Goal: Obtain resource: Download file/media

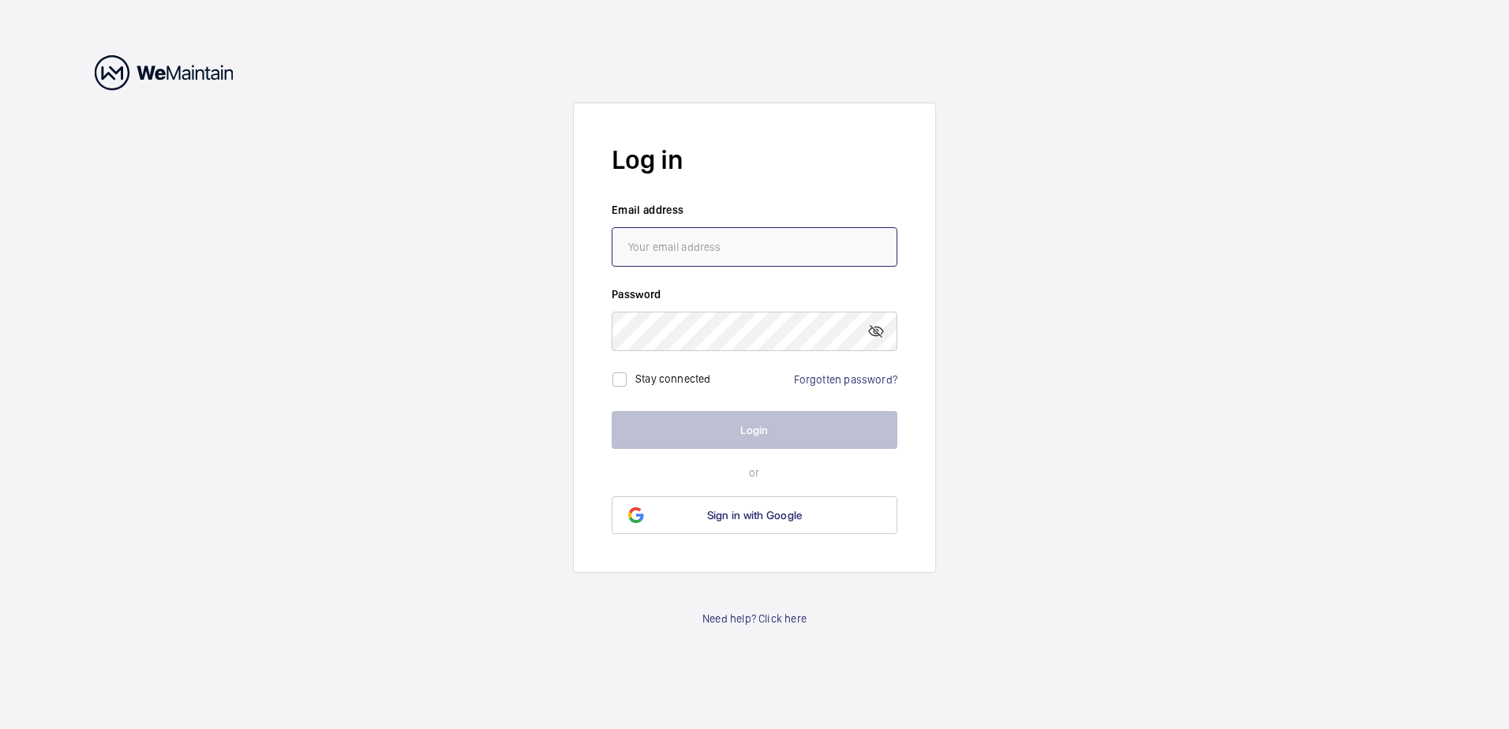
type input "[PERSON_NAME][EMAIL_ADDRESS][DOMAIN_NAME]"
click at [760, 438] on button "Login" at bounding box center [755, 430] width 286 height 38
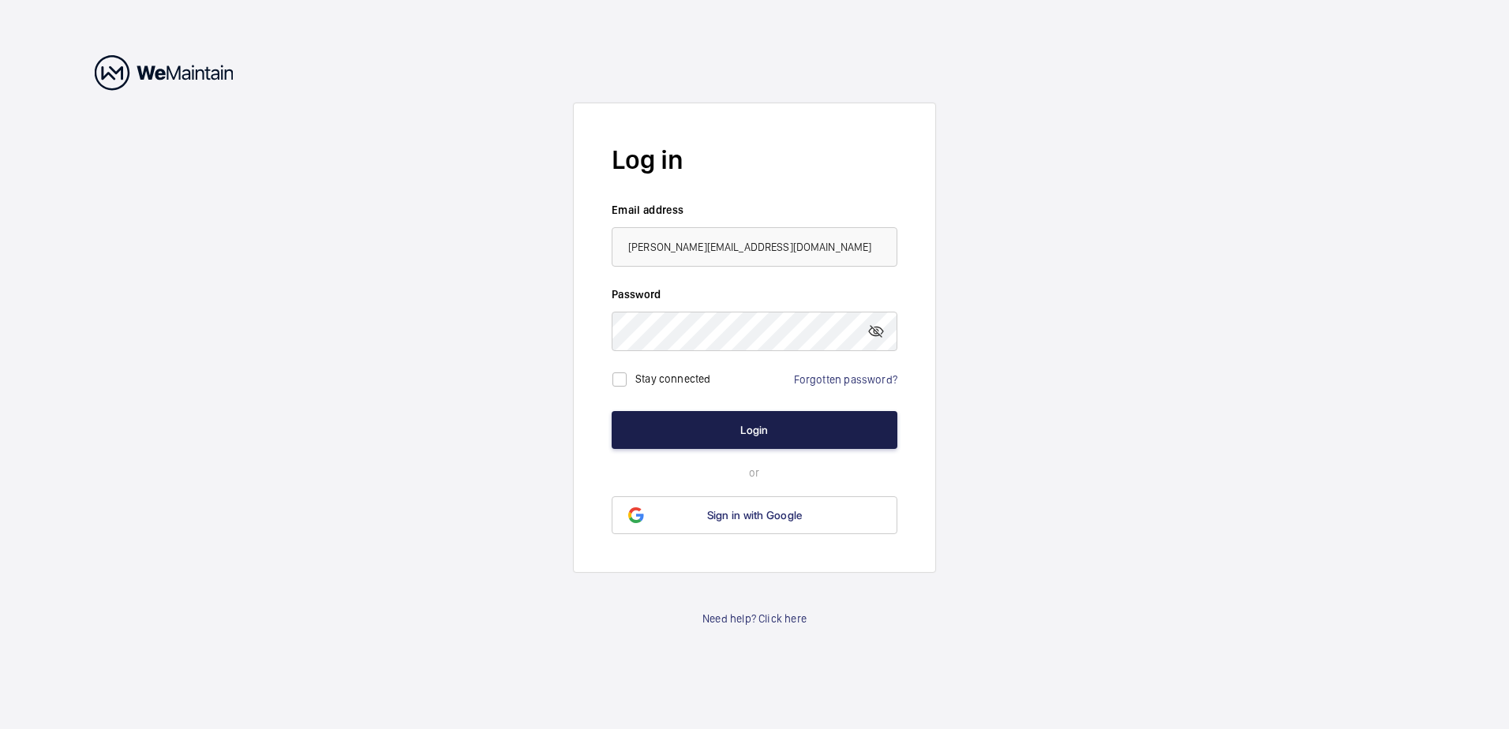
click at [761, 442] on button "Login" at bounding box center [755, 430] width 286 height 38
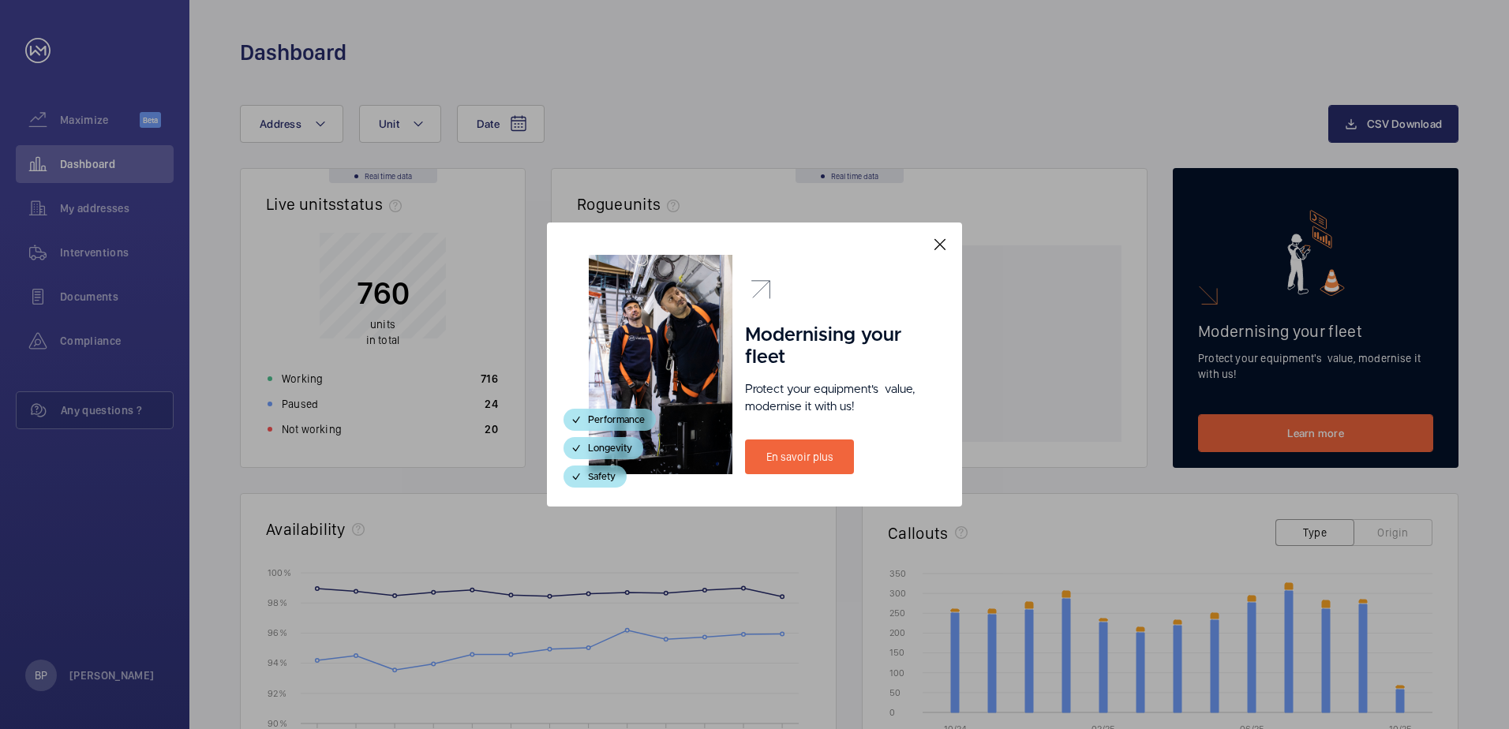
click at [941, 246] on mat-icon at bounding box center [939, 244] width 19 height 19
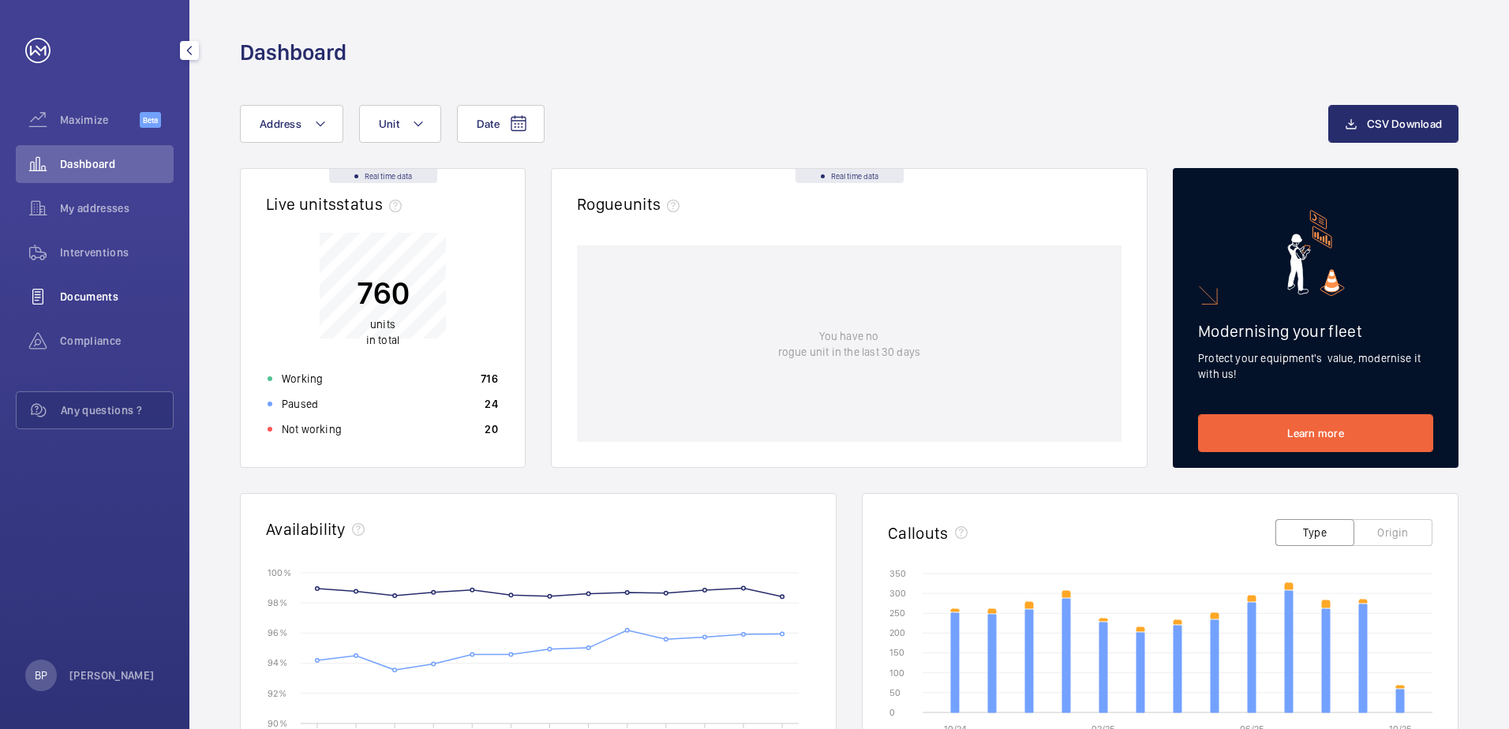
click at [99, 295] on span "Documents" at bounding box center [117, 297] width 114 height 16
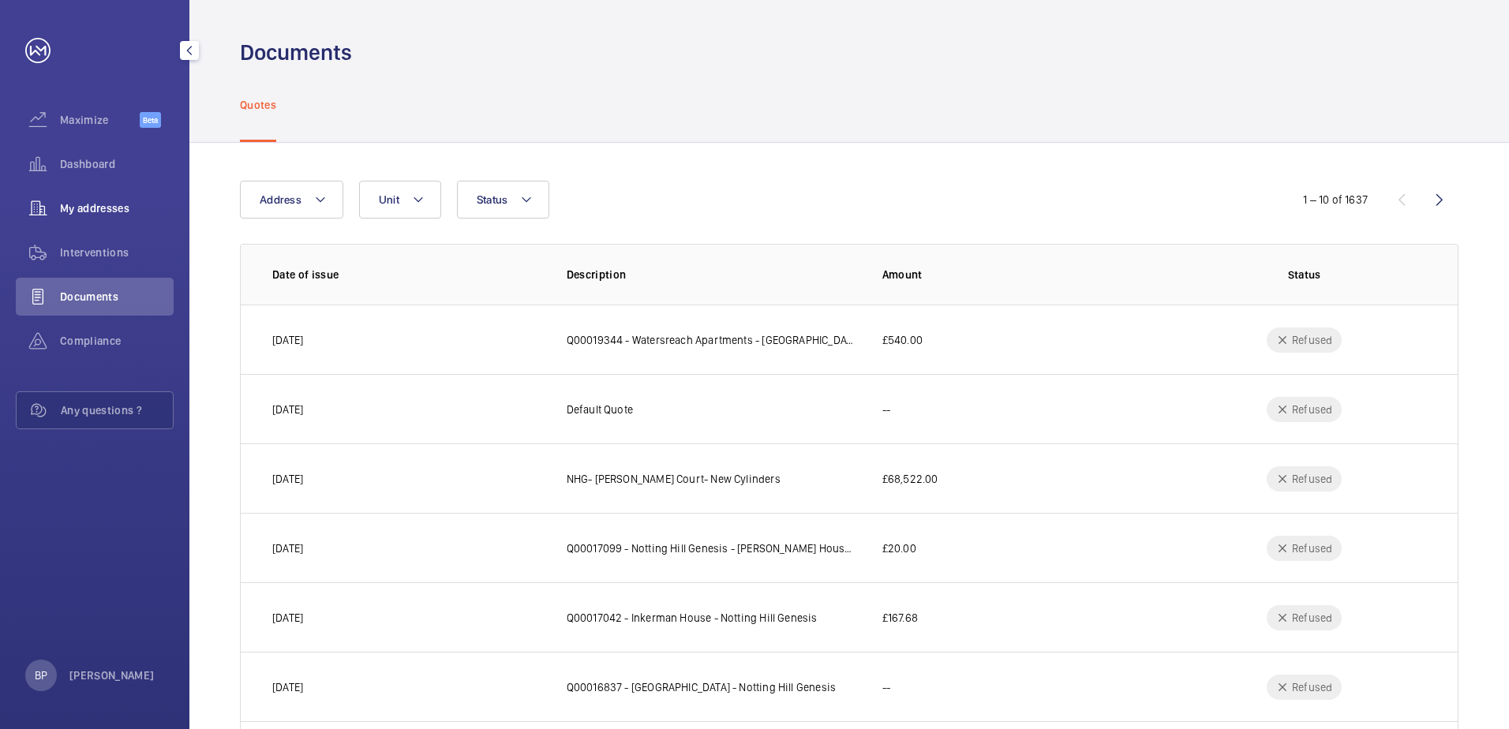
click at [103, 196] on div "My addresses" at bounding box center [95, 208] width 158 height 38
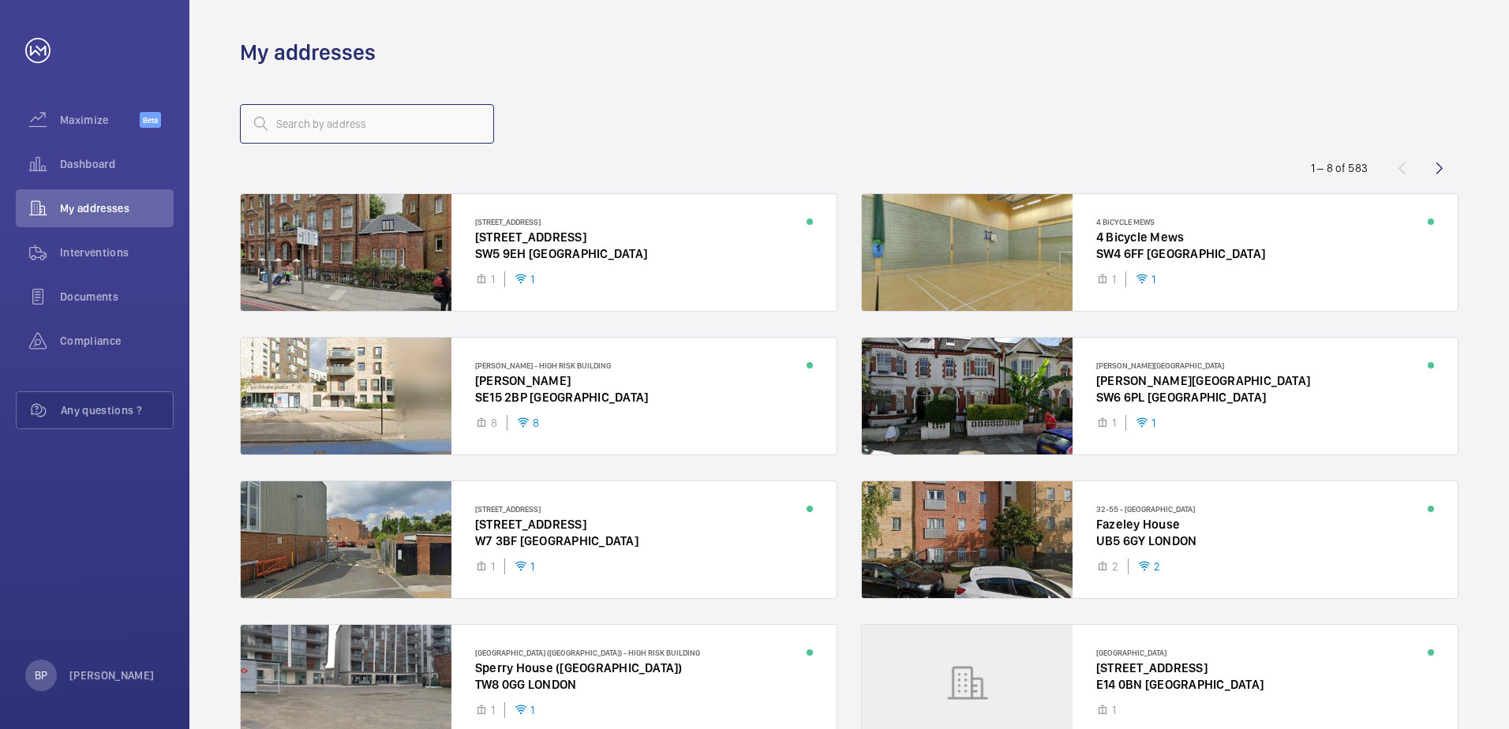
click at [337, 124] on input "text" at bounding box center [367, 123] width 254 height 39
type input "malthouse"
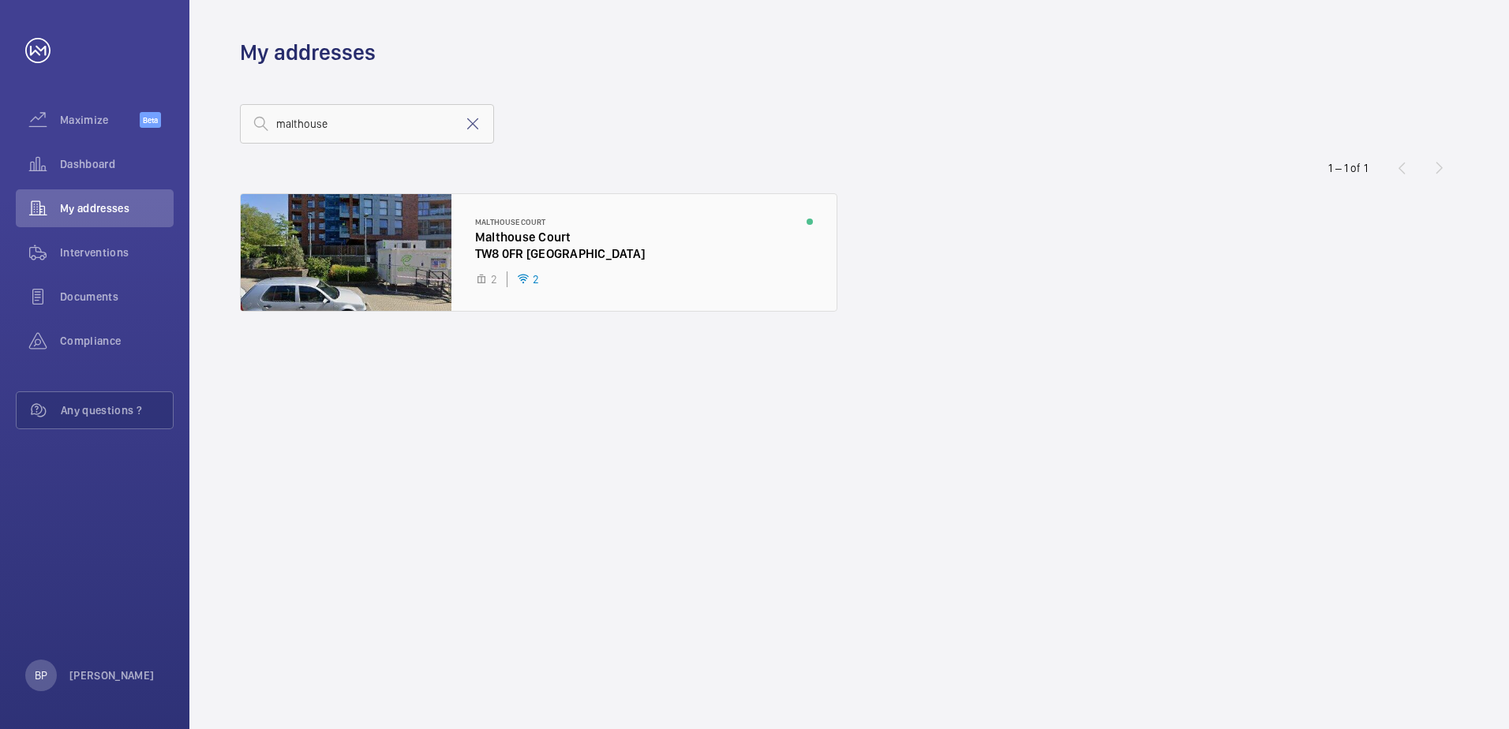
click at [348, 271] on div at bounding box center [539, 252] width 596 height 117
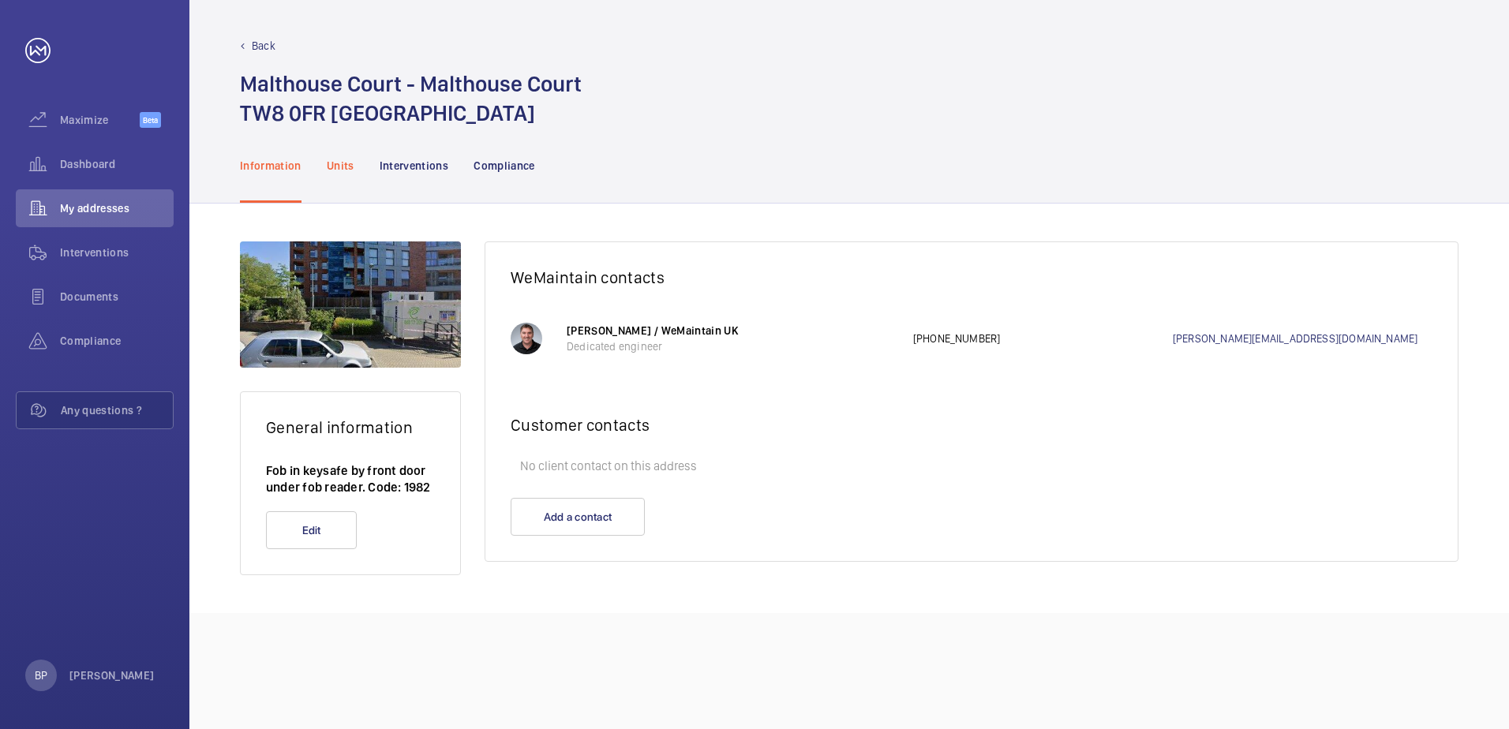
click at [352, 164] on nav "Information Units Interventions Compliance" at bounding box center [387, 165] width 295 height 75
drag, startPoint x: 348, startPoint y: 169, endPoint x: 342, endPoint y: 183, distance: 15.2
click at [342, 183] on div "Units" at bounding box center [341, 165] width 28 height 75
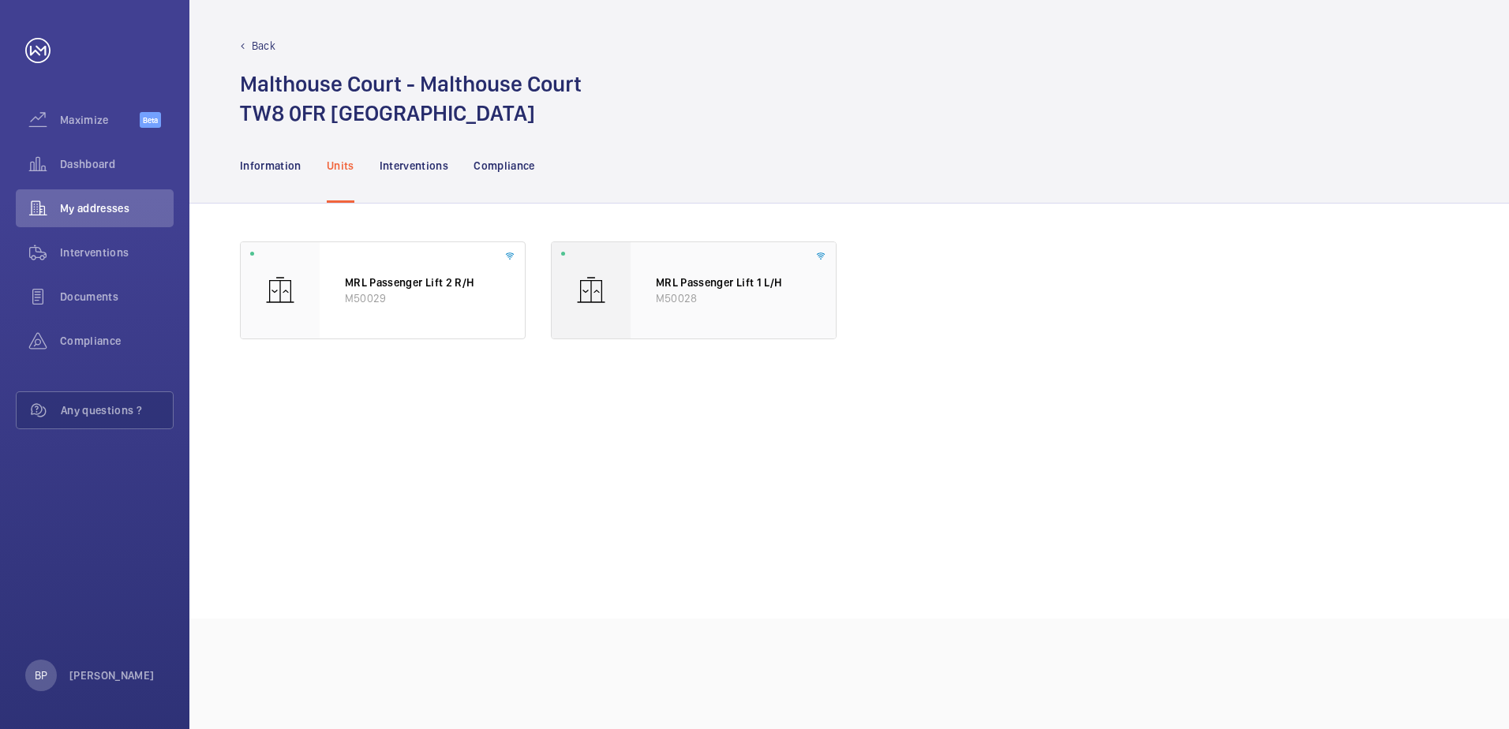
click at [714, 268] on div "MRL Passenger Lift 1 L/H M50028" at bounding box center [732, 290] width 205 height 96
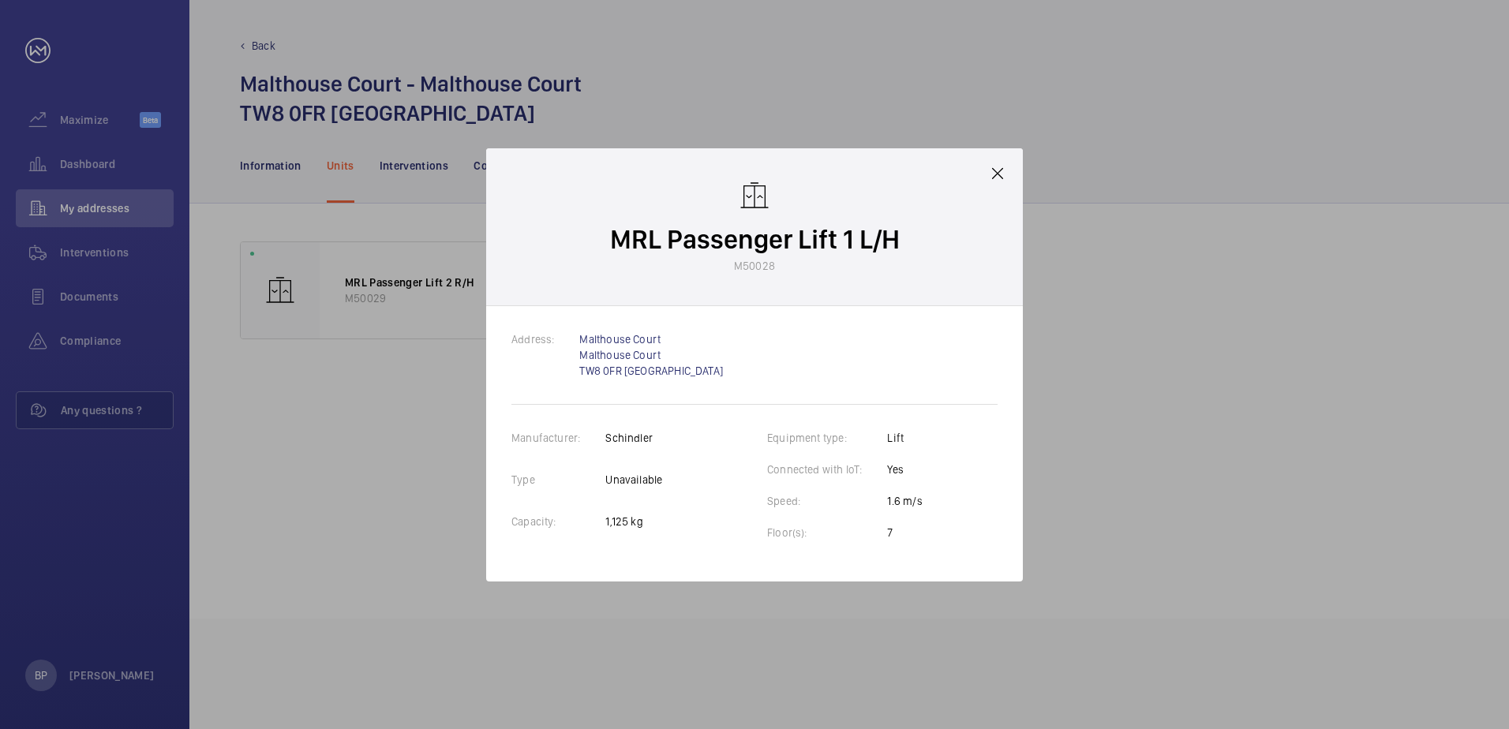
click at [993, 186] on div "MRL Passenger Lift 1 L/H M50028" at bounding box center [754, 227] width 537 height 158
click at [998, 173] on mat-icon at bounding box center [997, 173] width 19 height 19
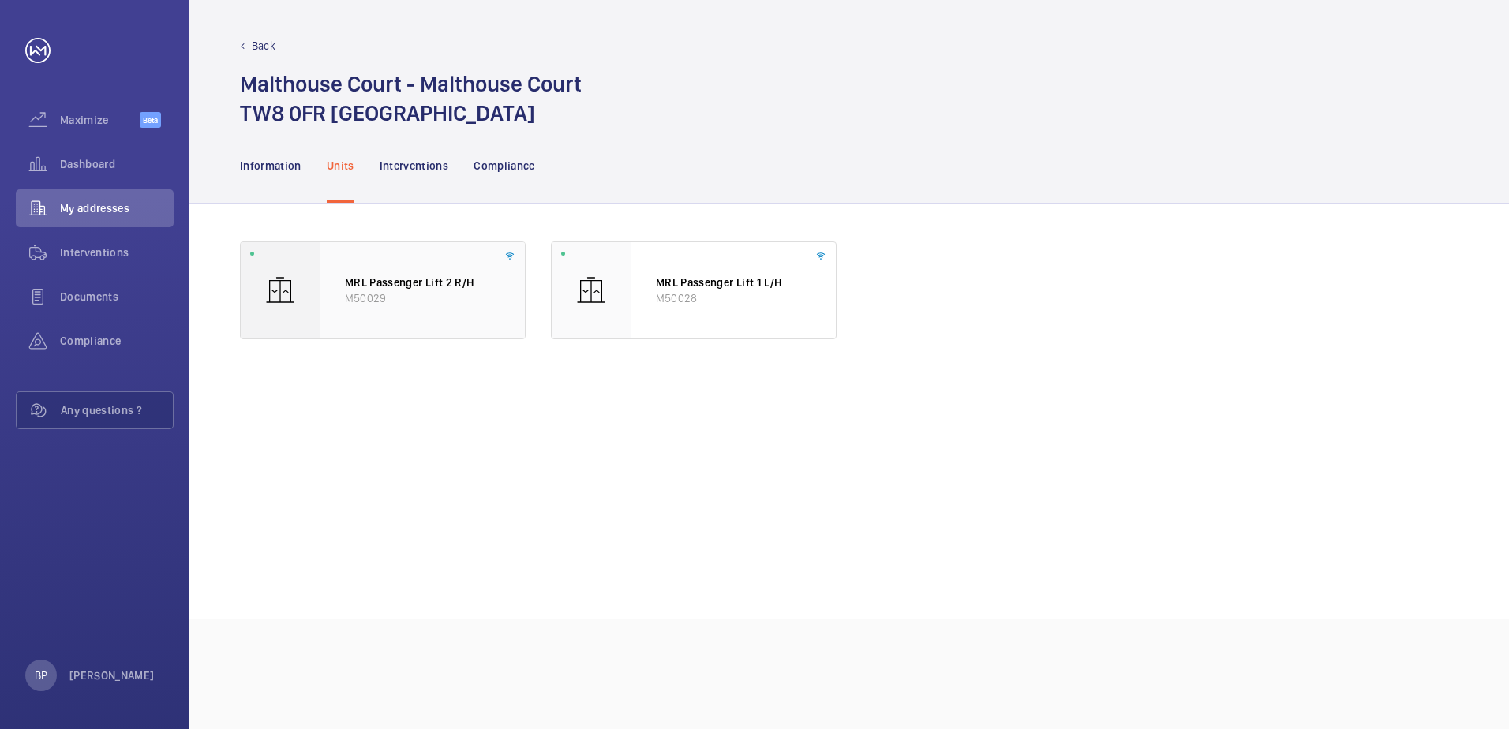
click at [303, 280] on div at bounding box center [280, 290] width 79 height 96
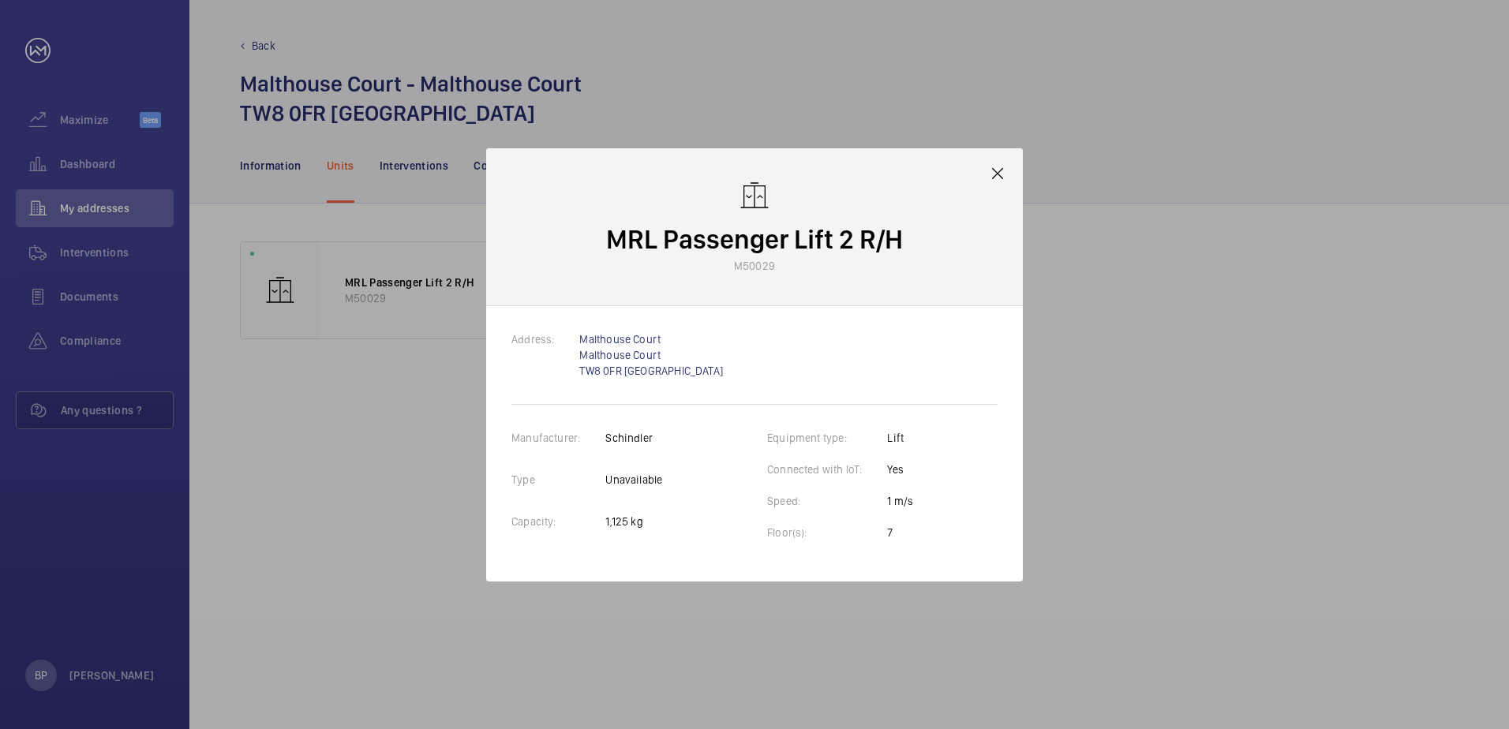
click at [984, 169] on div "MRL Passenger Lift 2 R/H M50029" at bounding box center [754, 227] width 537 height 158
click at [978, 181] on div "MRL Passenger Lift 2 R/H M50029" at bounding box center [754, 227] width 537 height 158
click at [990, 174] on mat-icon at bounding box center [997, 173] width 19 height 19
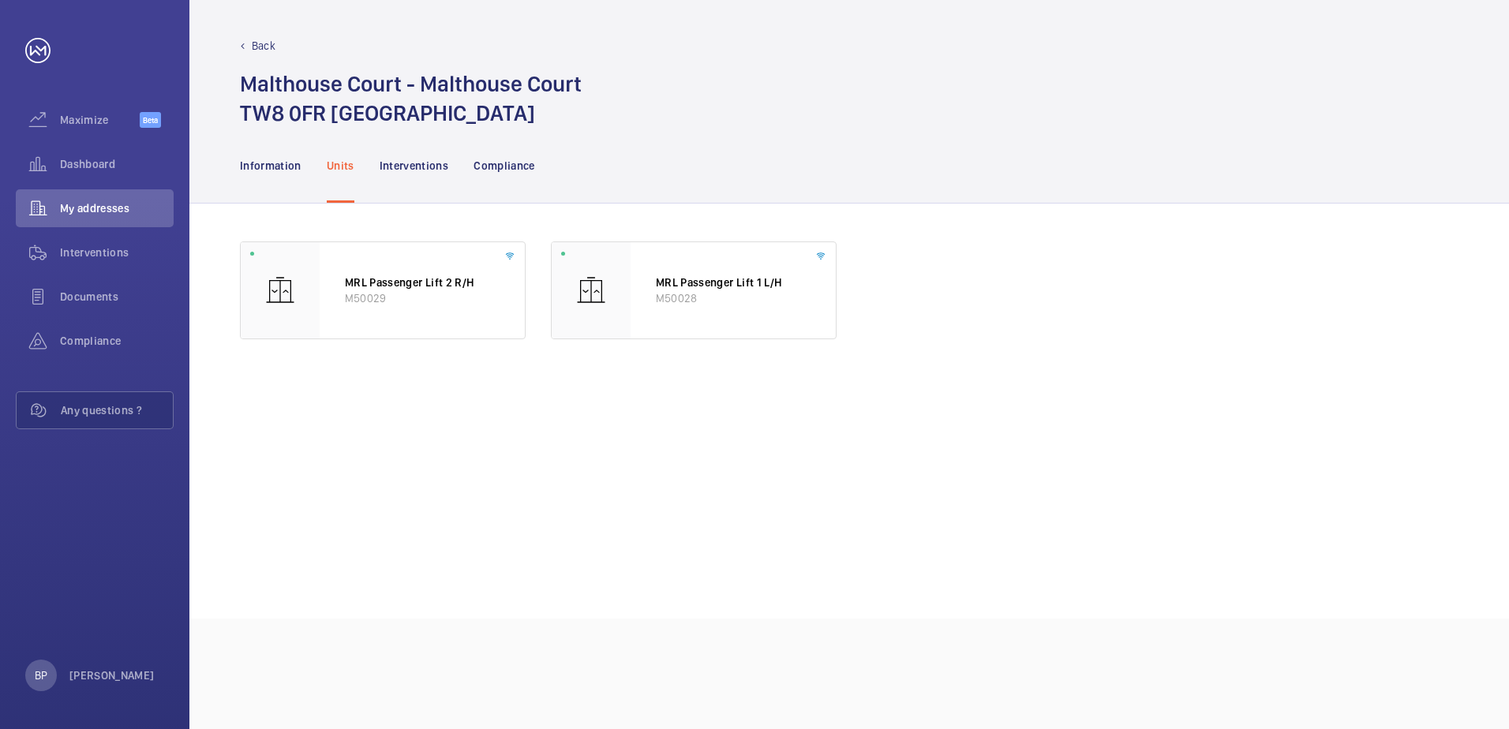
click at [357, 182] on nav "Information Units Interventions Compliance" at bounding box center [387, 165] width 295 height 75
click at [394, 181] on div "Interventions" at bounding box center [414, 165] width 69 height 75
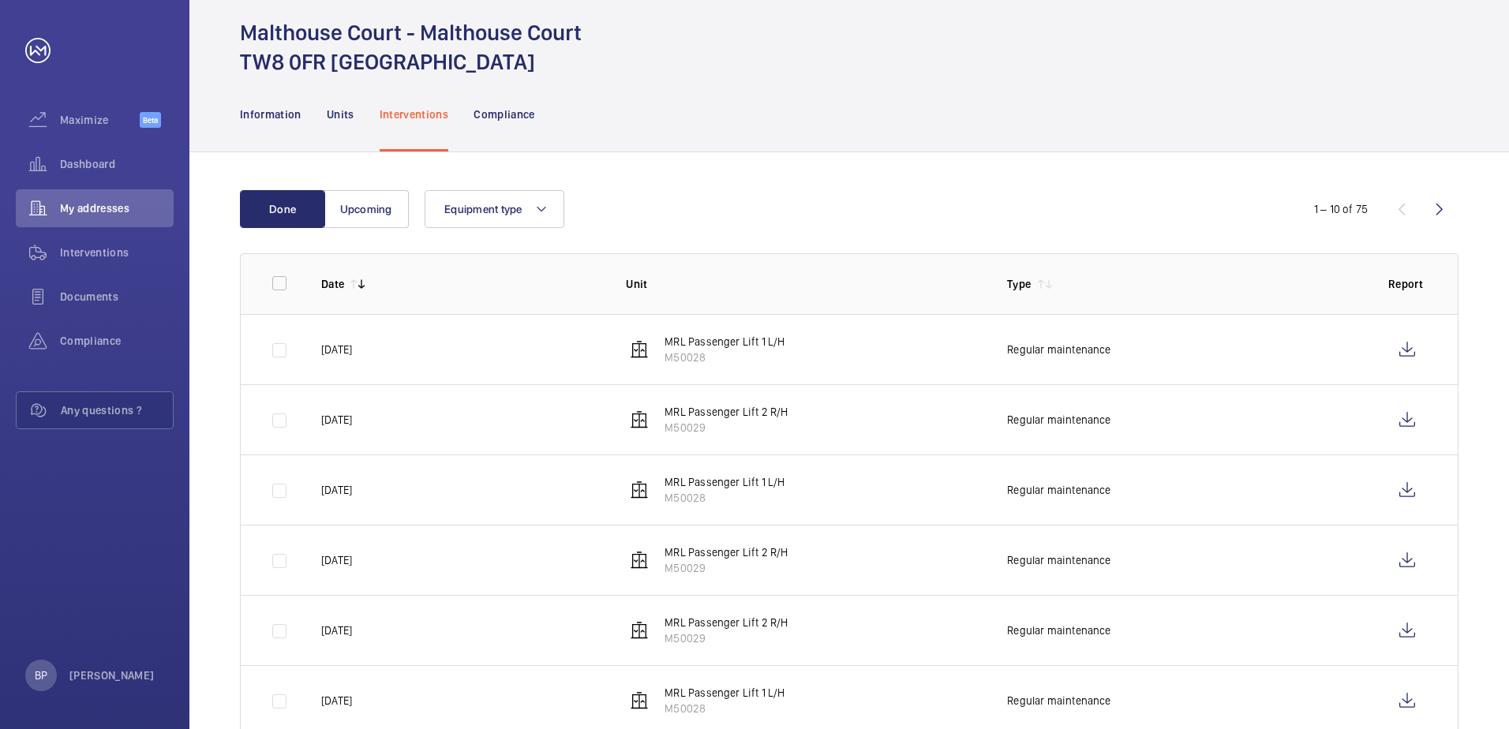
scroll to position [79, 0]
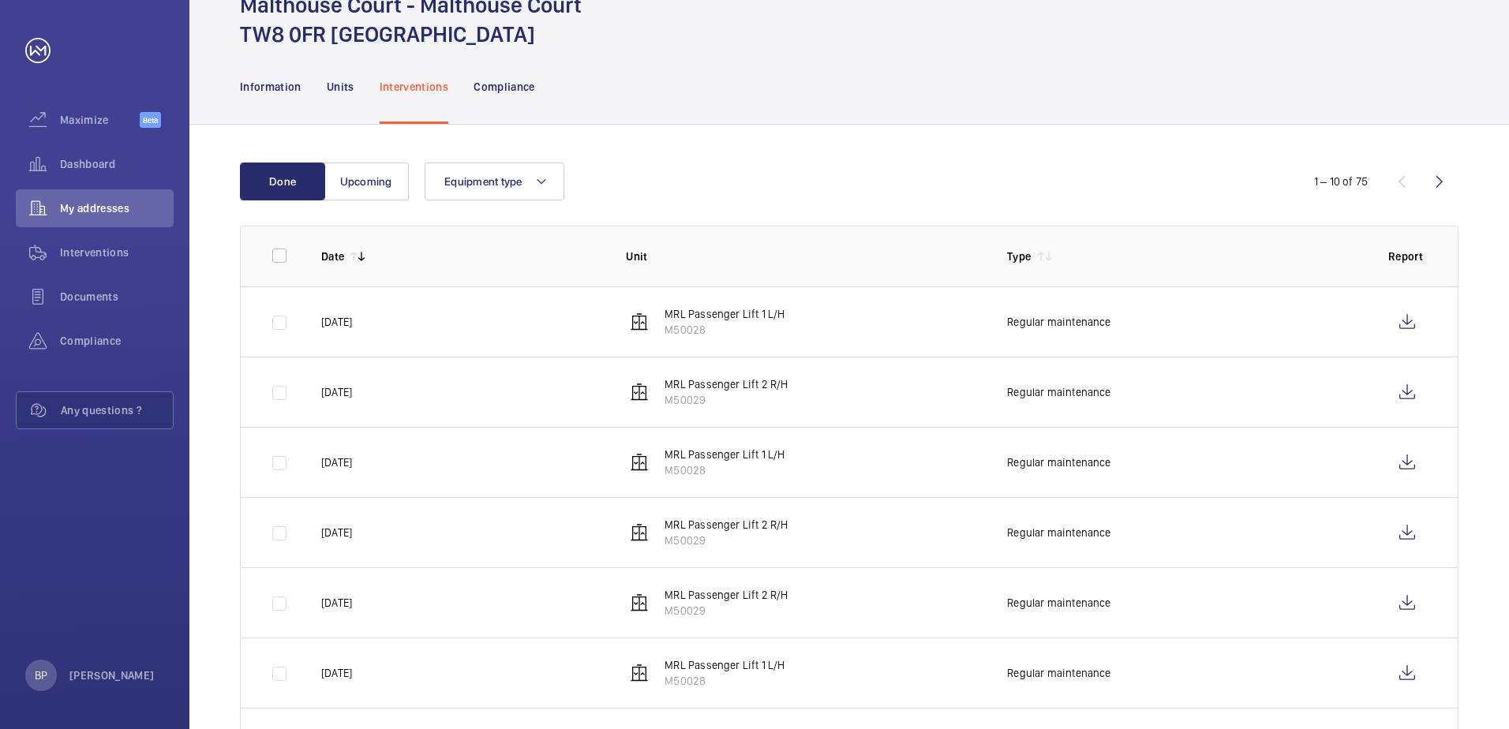
click at [690, 312] on p "MRL Passenger Lift 1 L/H" at bounding box center [724, 314] width 120 height 16
click at [1420, 320] on wm-front-icon-button at bounding box center [1407, 322] width 38 height 38
click at [1431, 387] on td at bounding box center [1410, 392] width 95 height 70
click at [1407, 393] on wm-front-icon-button at bounding box center [1407, 392] width 38 height 38
click at [1401, 474] on wm-front-icon-button at bounding box center [1407, 462] width 38 height 38
